Goal: Navigation & Orientation: Understand site structure

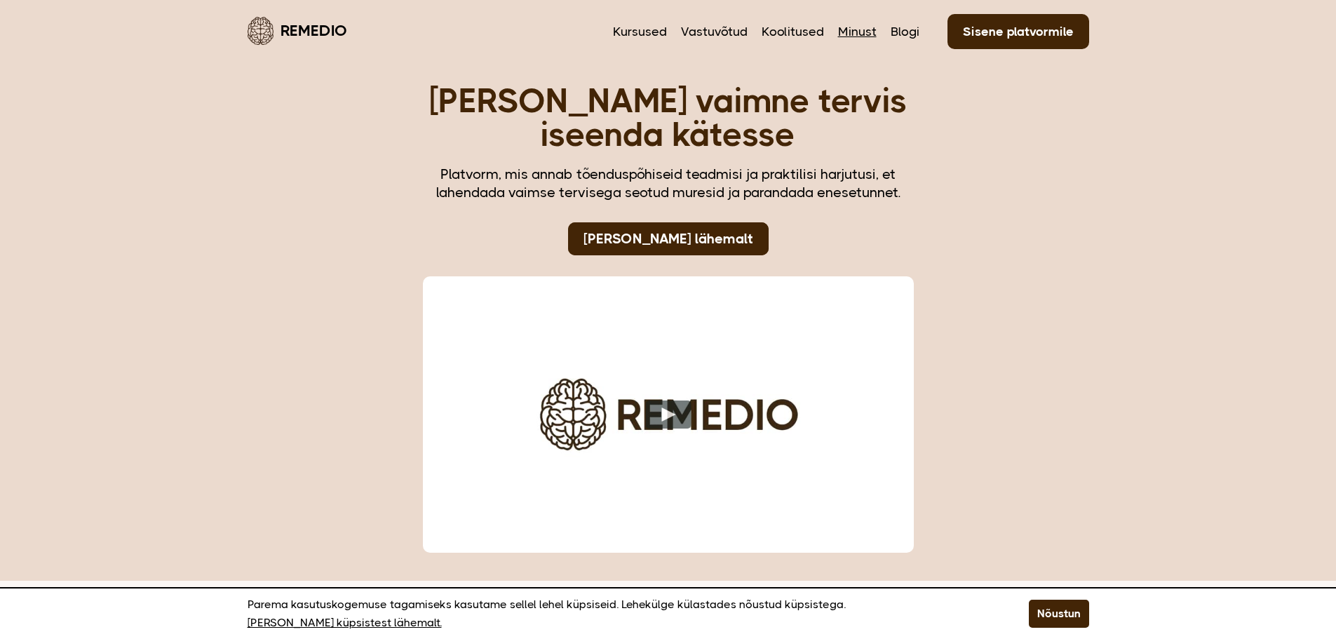
click at [863, 32] on link "Minust" at bounding box center [857, 31] width 39 height 18
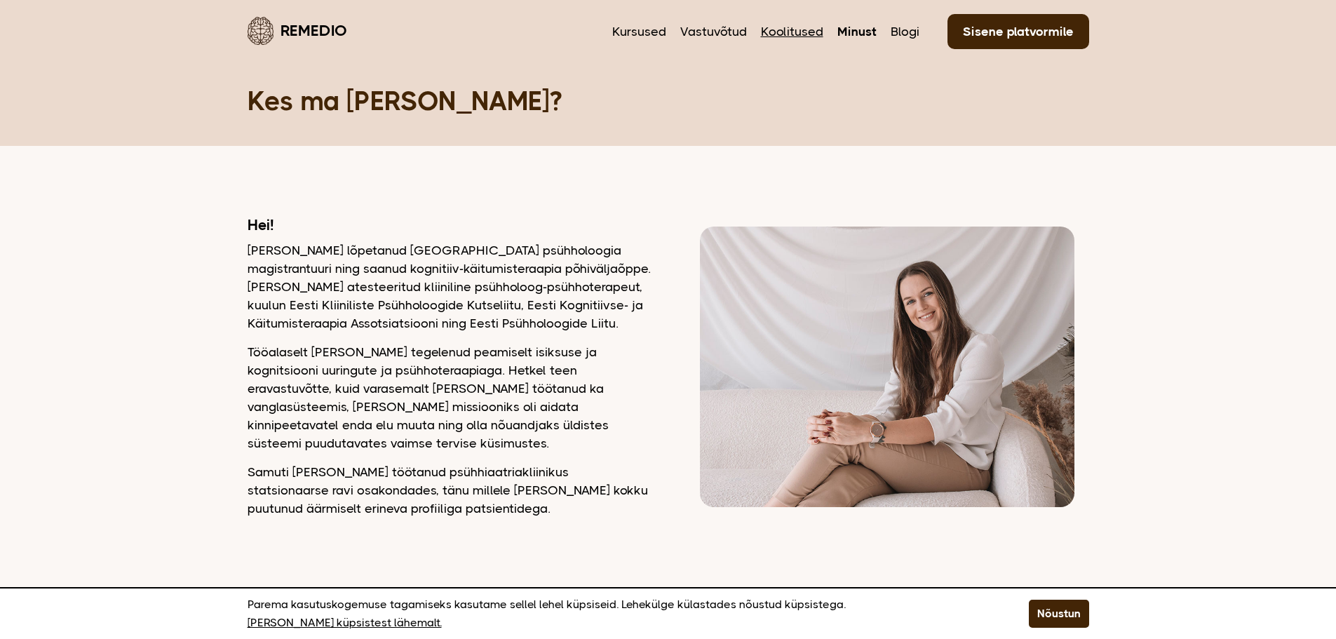
click at [788, 29] on link "Koolitused" at bounding box center [792, 31] width 62 height 18
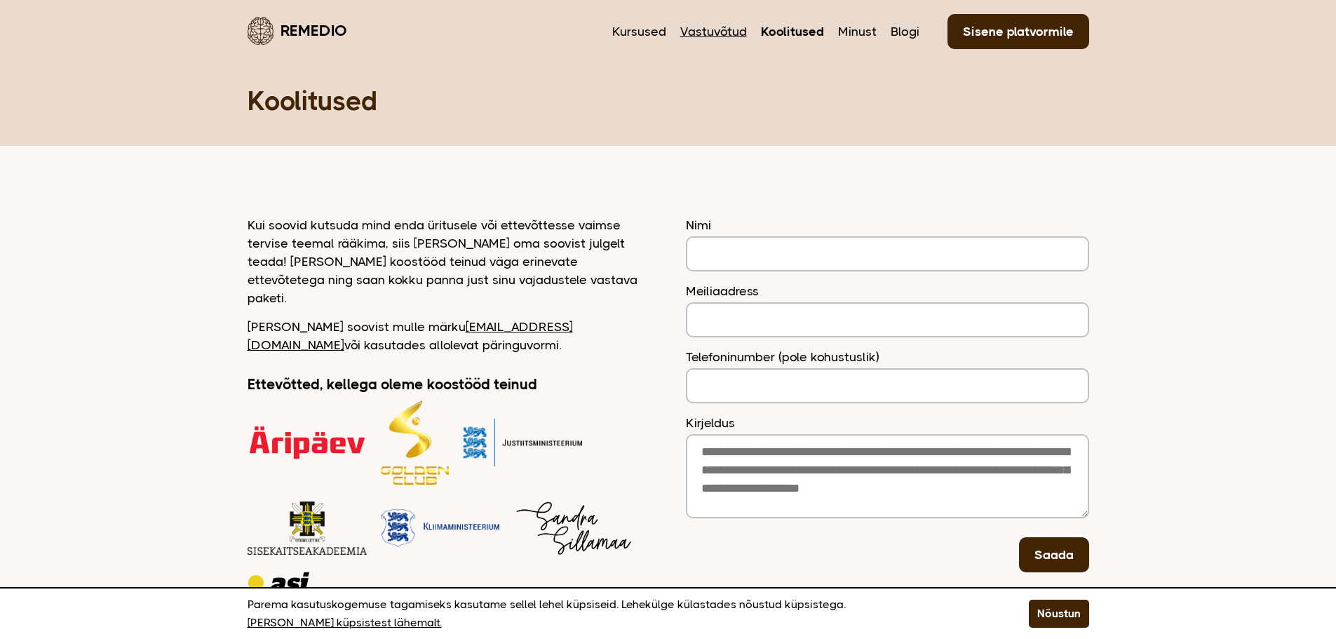
click at [726, 36] on link "Vastuvõtud" at bounding box center [713, 31] width 67 height 18
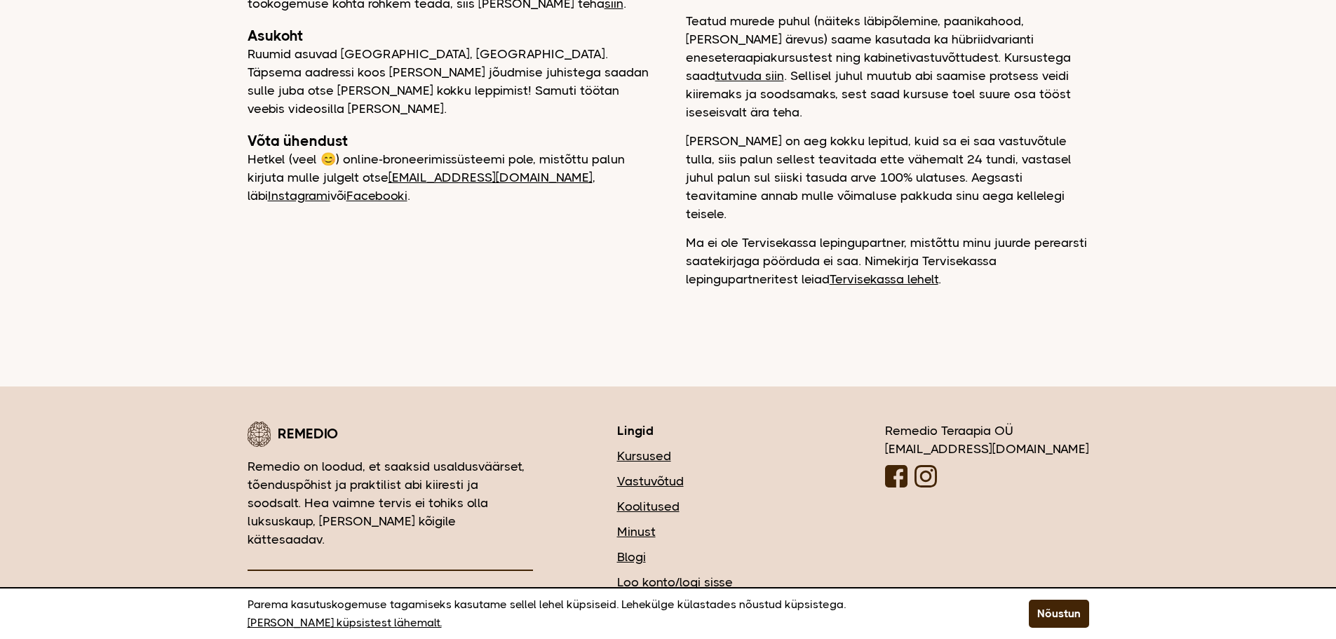
scroll to position [296, 0]
click at [718, 521] on link "Minust" at bounding box center [709, 530] width 184 height 18
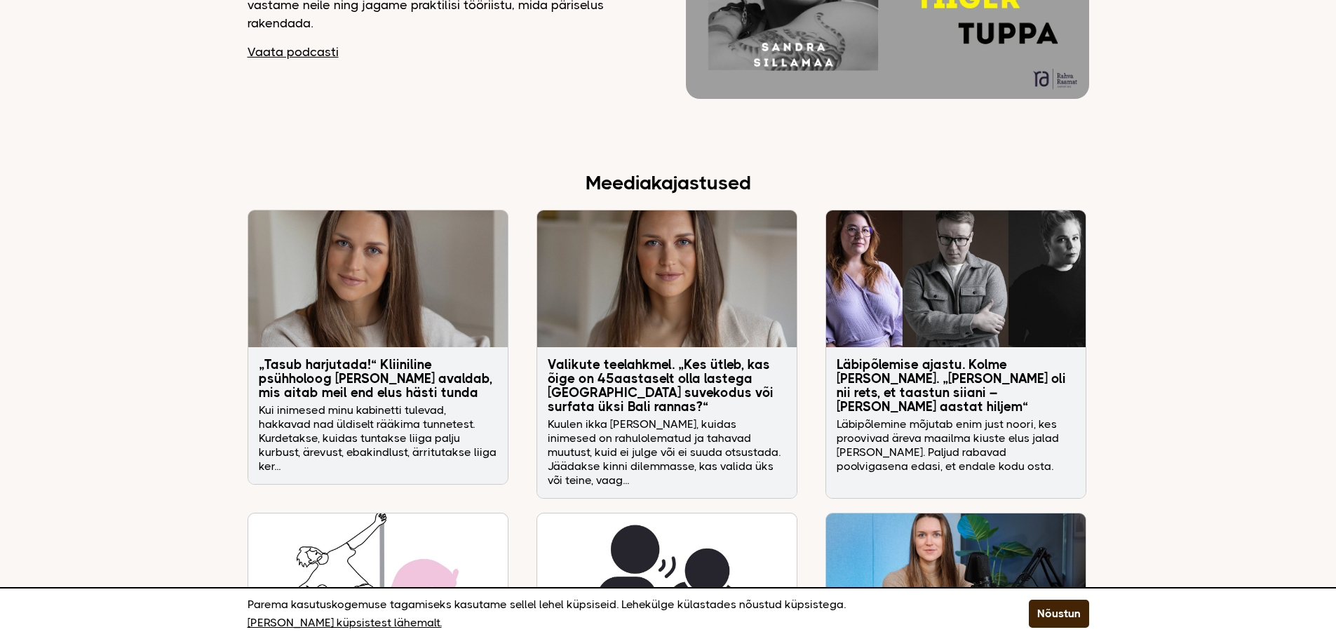
scroll to position [2315, 0]
